Goal: Task Accomplishment & Management: Use online tool/utility

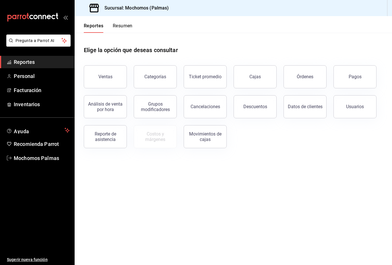
click at [308, 82] on button "Órdenes" at bounding box center [305, 76] width 43 height 23
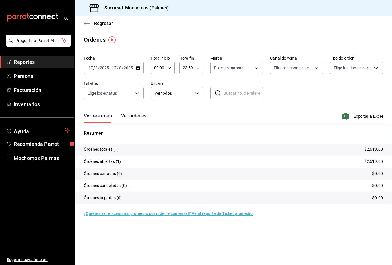
click at [136, 67] on icon "button" at bounding box center [138, 68] width 4 height 4
click at [117, 151] on span "Rango de fechas" at bounding box center [111, 150] width 45 height 6
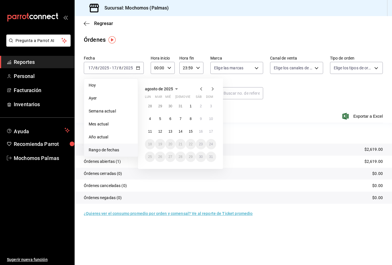
click at [163, 133] on button "12" at bounding box center [160, 131] width 10 height 10
click at [161, 133] on abbr "12" at bounding box center [160, 131] width 4 height 4
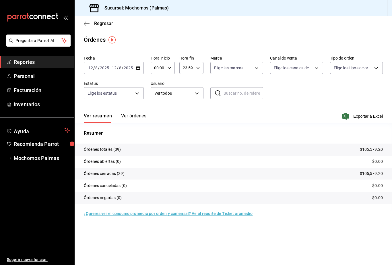
click at [346, 119] on icon "button" at bounding box center [346, 116] width 6 height 7
click at [92, 68] on input "12" at bounding box center [90, 67] width 5 height 5
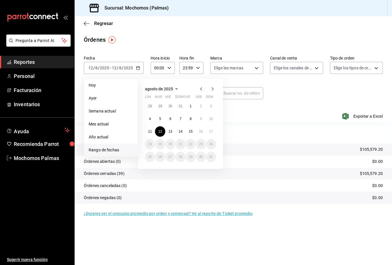
click at [187, 131] on button "15" at bounding box center [191, 131] width 10 height 10
click at [191, 132] on abbr "15" at bounding box center [191, 131] width 4 height 4
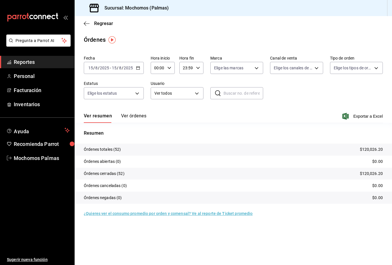
click at [348, 115] on span "Exportar a Excel" at bounding box center [363, 116] width 39 height 7
click at [91, 68] on input "15" at bounding box center [90, 67] width 5 height 5
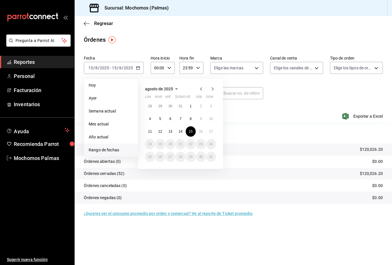
click at [210, 132] on abbr "17" at bounding box center [211, 131] width 4 height 4
click at [210, 134] on button "17" at bounding box center [211, 131] width 10 height 10
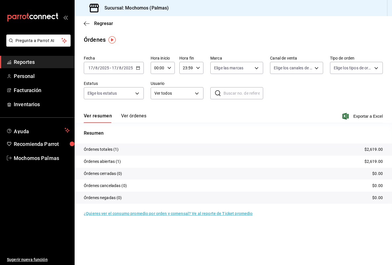
click at [363, 119] on span "Exportar a Excel" at bounding box center [363, 116] width 39 height 7
click at [343, 115] on icon "button" at bounding box center [346, 116] width 6 height 7
click at [349, 115] on span "Exportar a Excel" at bounding box center [363, 116] width 39 height 7
click at [164, 65] on input "00:00" at bounding box center [158, 67] width 14 height 11
click at [154, 102] on button "01" at bounding box center [157, 95] width 10 height 11
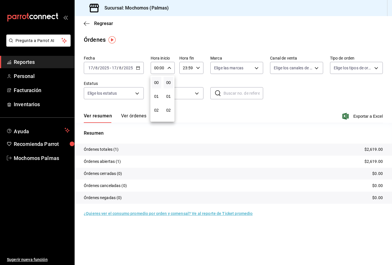
type input "01:00"
click at [169, 69] on div at bounding box center [196, 132] width 392 height 265
click at [167, 69] on icon "button" at bounding box center [169, 68] width 4 height 4
click at [199, 65] on div at bounding box center [196, 132] width 392 height 265
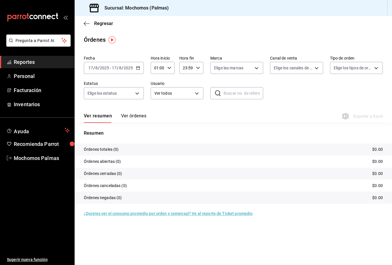
click at [197, 66] on icon "button" at bounding box center [198, 68] width 4 height 4
click at [321, 95] on div at bounding box center [196, 132] width 392 height 265
click at [162, 67] on input "01:00" at bounding box center [158, 67] width 14 height 11
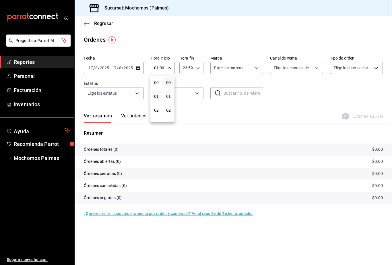
click at [158, 83] on span "00" at bounding box center [156, 82] width 3 height 5
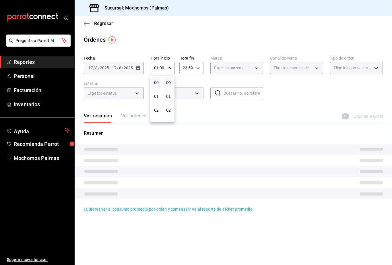
type input "00:00"
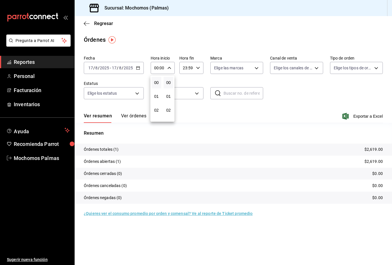
click at [170, 83] on span "00" at bounding box center [168, 82] width 3 height 5
click at [323, 99] on div at bounding box center [196, 132] width 392 height 265
click at [359, 114] on span "Exportar a Excel" at bounding box center [363, 116] width 39 height 7
click at [97, 65] on input "8" at bounding box center [96, 67] width 3 height 5
click at [137, 69] on \(Stroke\) "button" at bounding box center [137, 67] width 3 height 3
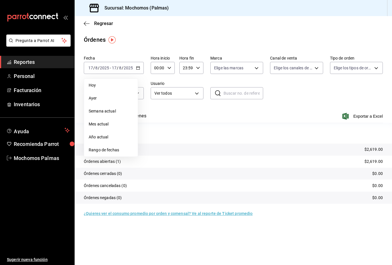
click at [117, 100] on span "Ayer" at bounding box center [111, 98] width 45 height 6
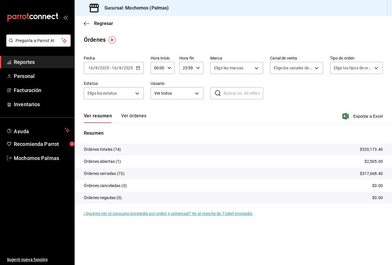
click at [343, 118] on icon "button" at bounding box center [346, 116] width 6 height 7
